Goal: Task Accomplishment & Management: Manage account settings

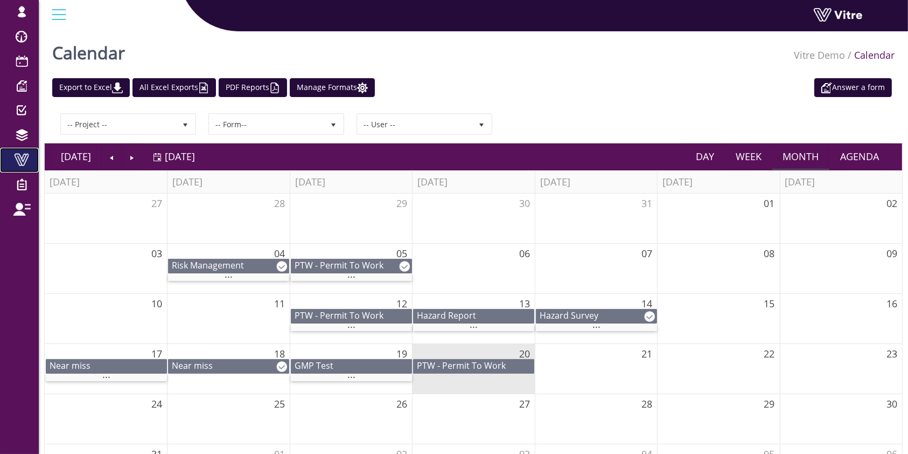
click at [37, 162] on link "Vitre" at bounding box center [19, 160] width 39 height 25
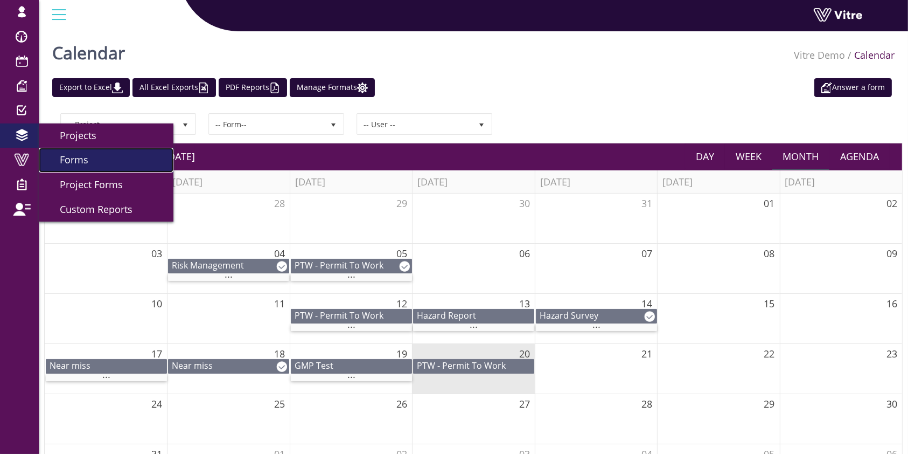
click at [79, 160] on span "Forms" at bounding box center [67, 159] width 41 height 13
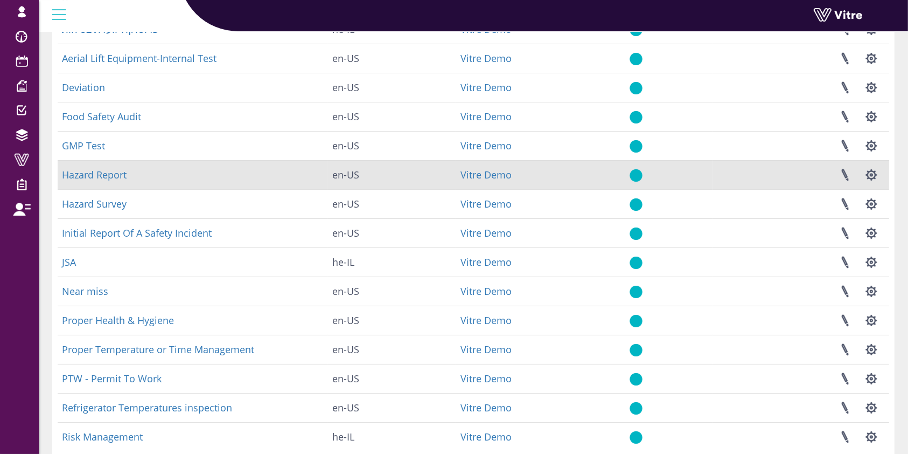
scroll to position [191, 0]
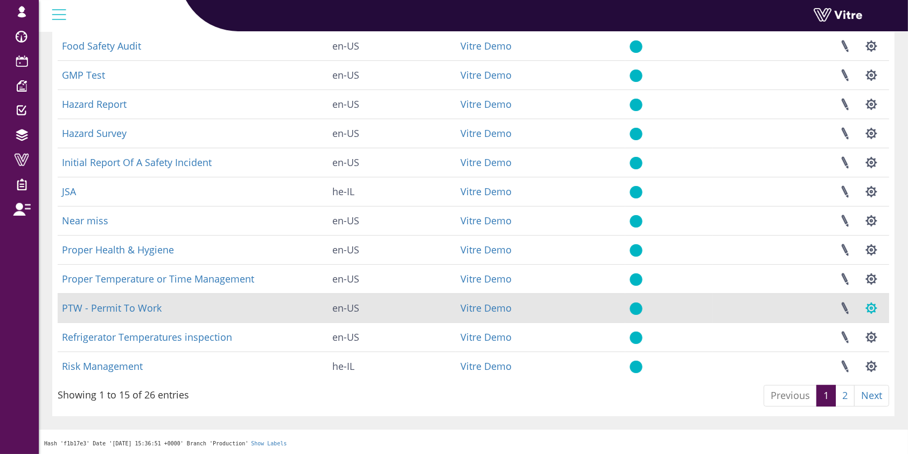
click at [869, 312] on button "button" at bounding box center [871, 308] width 27 height 29
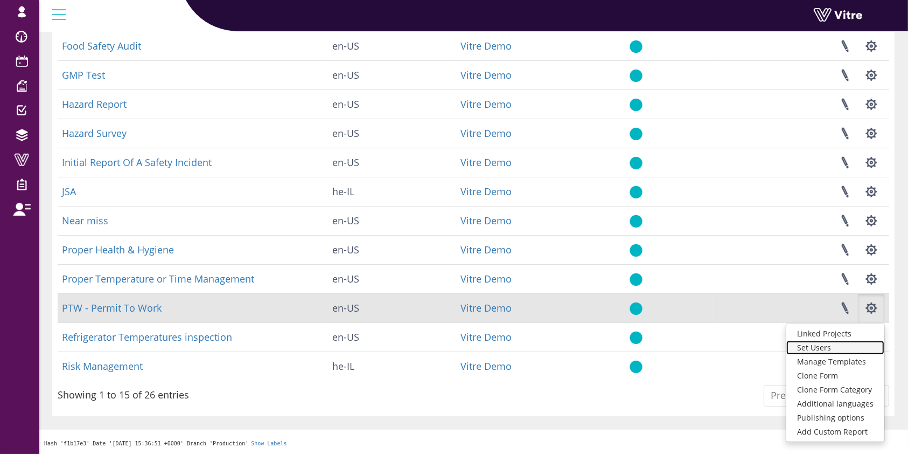
click at [851, 349] on link "Set Users" at bounding box center [835, 347] width 98 height 14
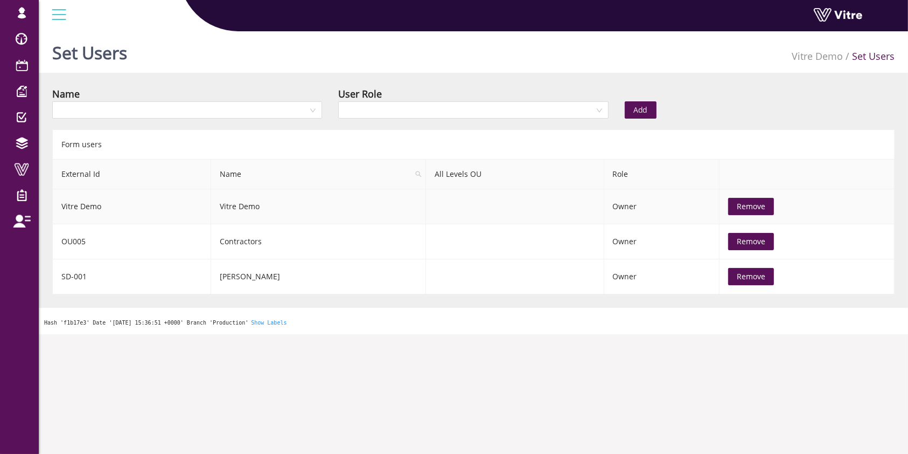
click at [737, 204] on span "Remove" at bounding box center [751, 206] width 29 height 12
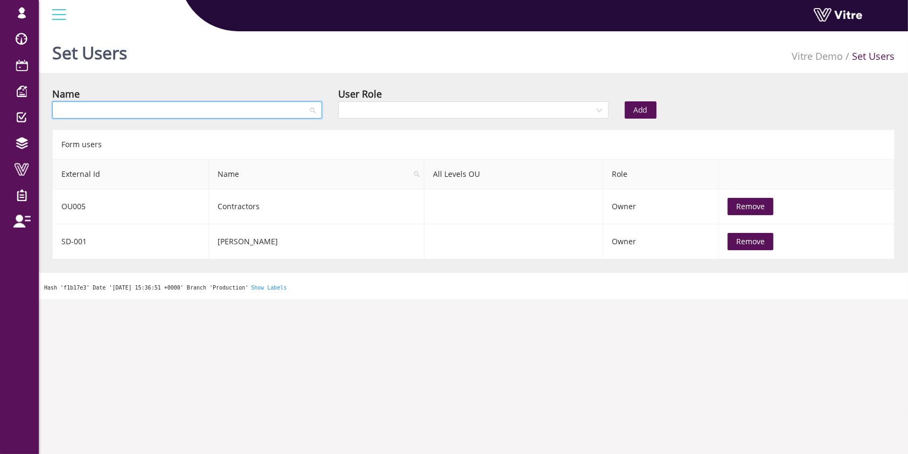
click at [233, 116] on input "search" at bounding box center [183, 110] width 249 height 16
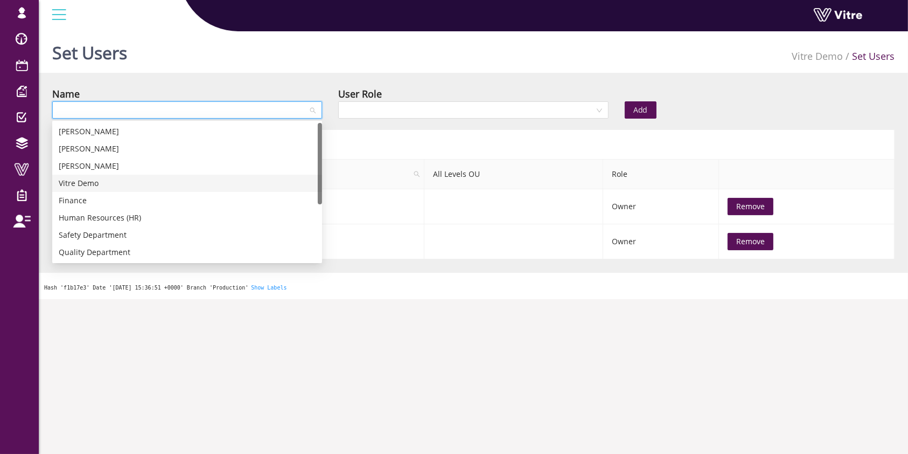
click at [65, 187] on div "Vitre Demo" at bounding box center [187, 183] width 257 height 12
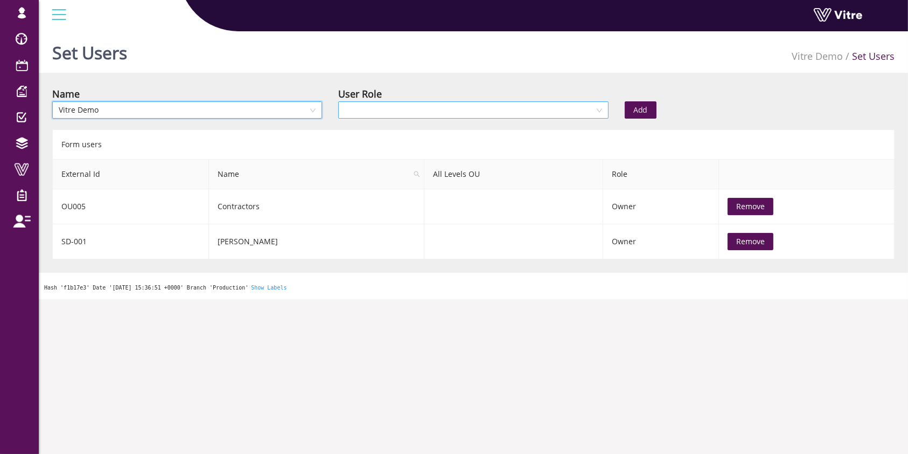
click at [476, 104] on input "search" at bounding box center [469, 110] width 249 height 16
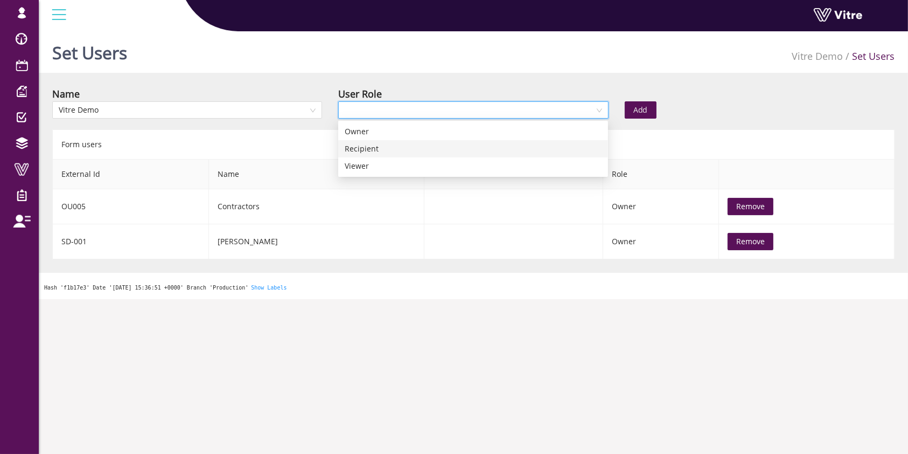
click at [460, 149] on div "Recipient" at bounding box center [473, 149] width 257 height 12
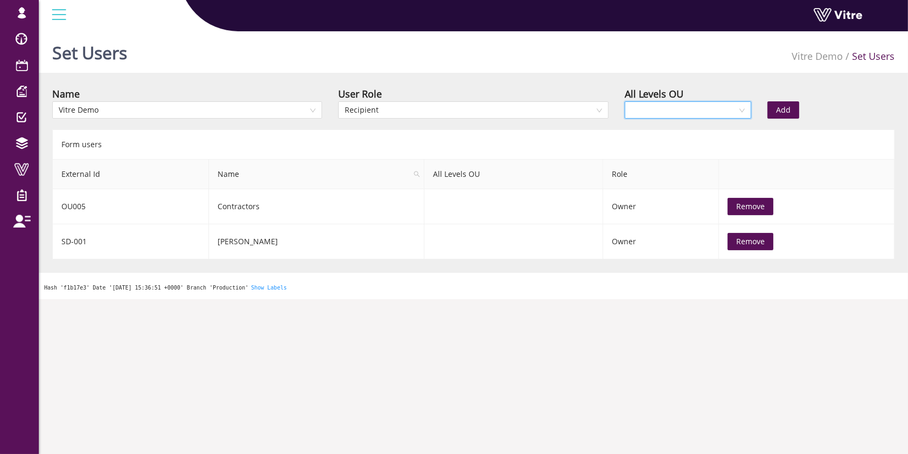
click at [719, 102] on input "search" at bounding box center [684, 110] width 107 height 16
click at [705, 127] on div "Yes" at bounding box center [688, 132] width 114 height 12
click at [806, 96] on div "Add" at bounding box center [831, 102] width 143 height 32
click at [791, 103] on button "Add" at bounding box center [784, 109] width 32 height 17
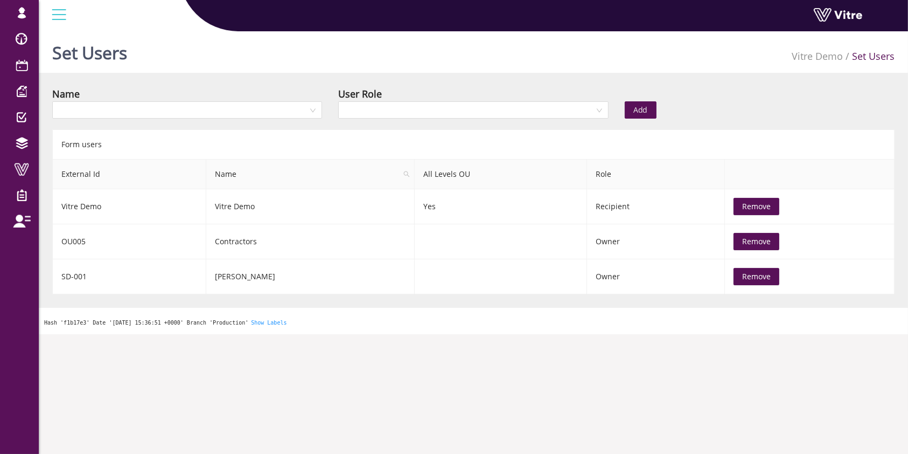
click at [855, 95] on div "Name User Role Add" at bounding box center [473, 105] width 859 height 38
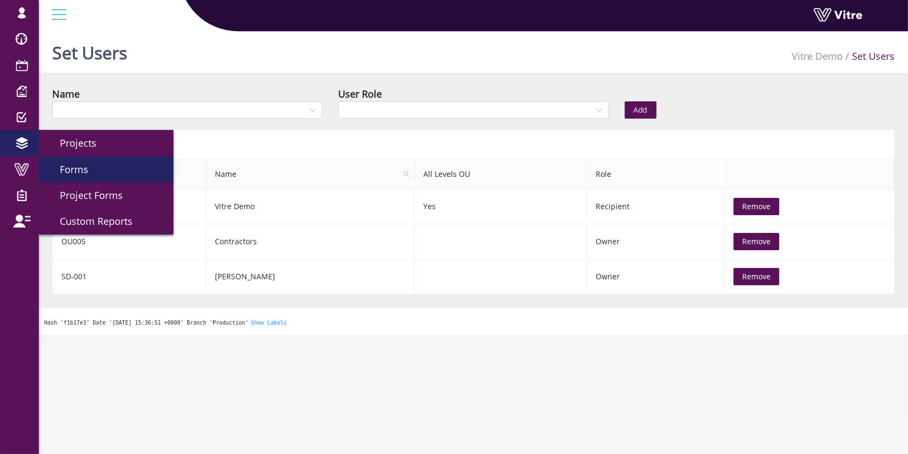
click at [63, 163] on span "Forms" at bounding box center [67, 169] width 41 height 13
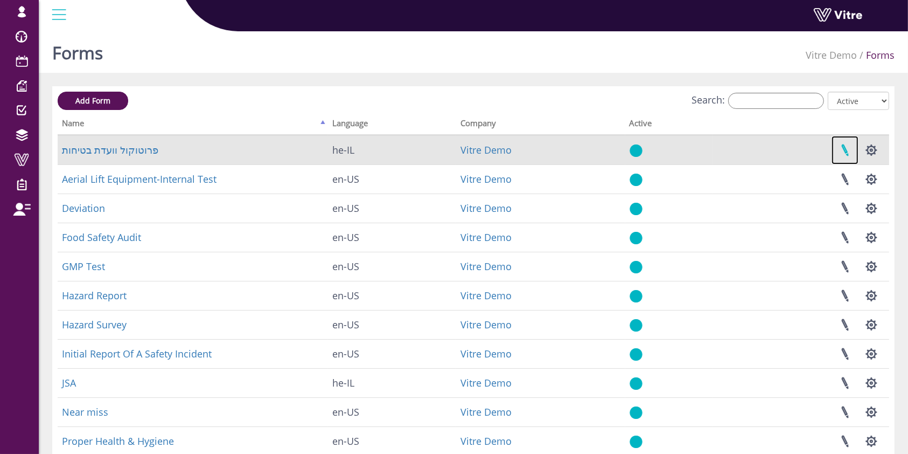
click at [845, 151] on link at bounding box center [845, 150] width 27 height 29
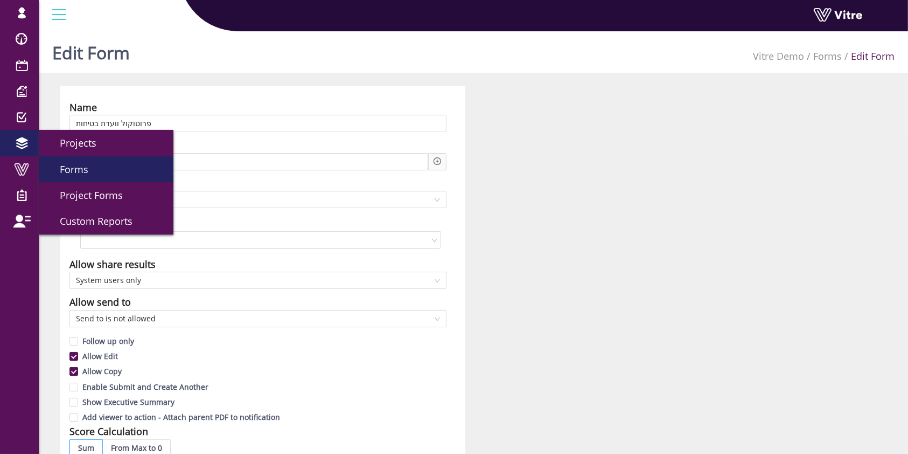
click at [84, 163] on span "Forms" at bounding box center [67, 169] width 41 height 13
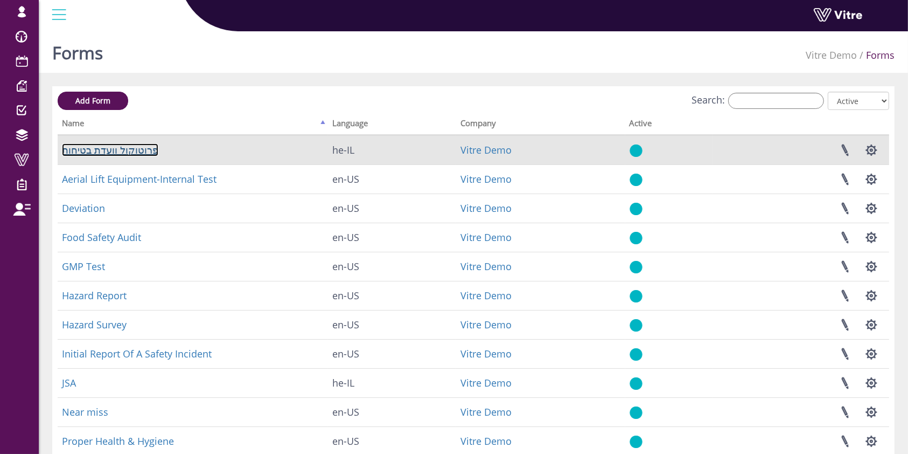
click at [132, 151] on link "פרוטוקול וועדת בטיחות" at bounding box center [110, 149] width 96 height 13
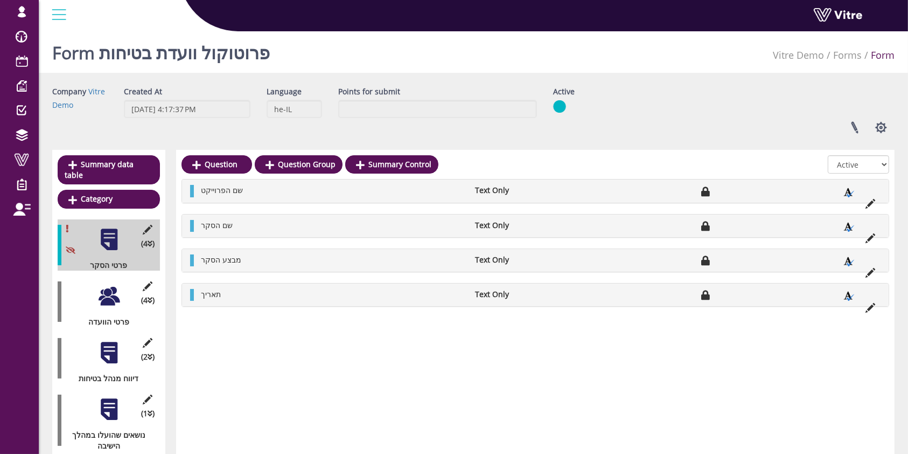
click at [100, 285] on div at bounding box center [109, 296] width 24 height 24
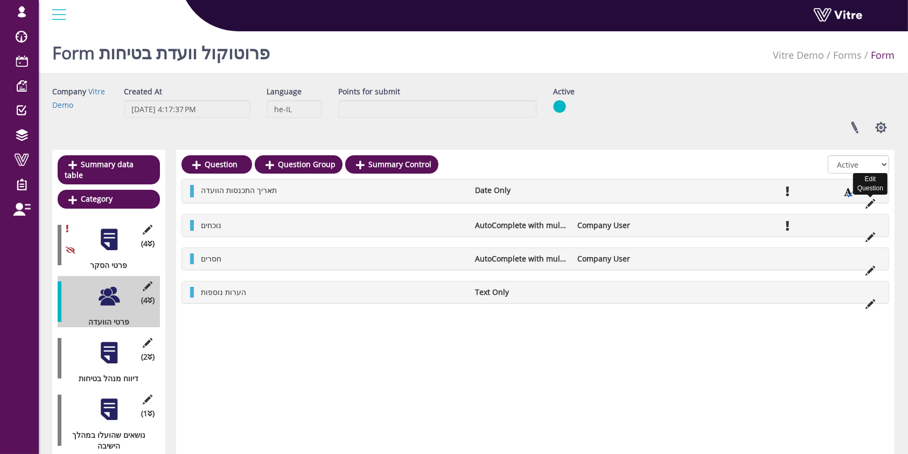
click at [868, 205] on icon at bounding box center [871, 204] width 10 height 10
